Goal: Find specific page/section: Find specific page/section

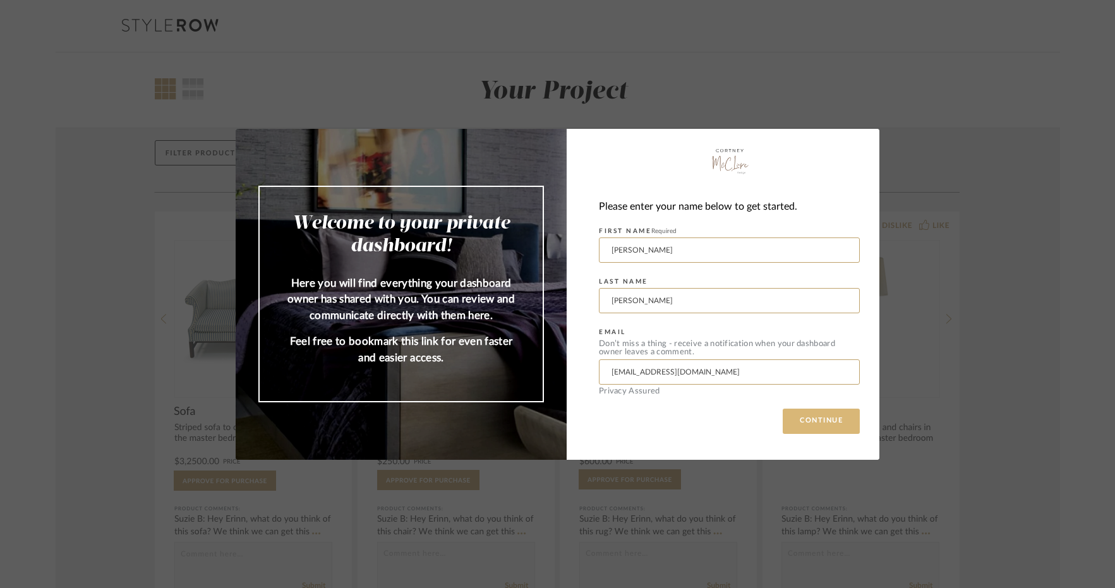
click at [811, 421] on button "CONTINUE" at bounding box center [821, 421] width 77 height 25
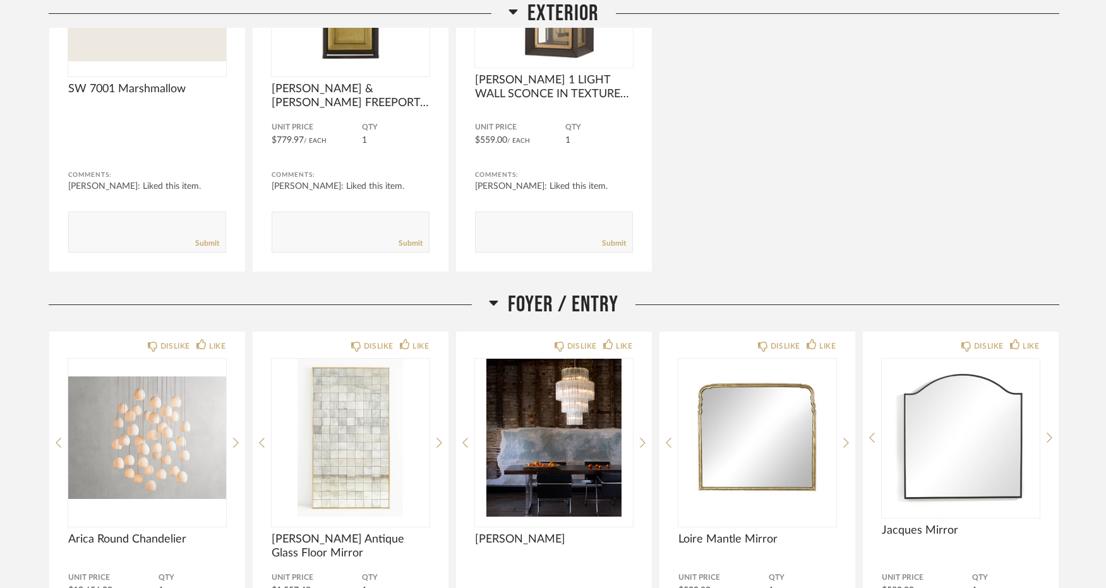
scroll to position [1264, 0]
